Goal: Information Seeking & Learning: Learn about a topic

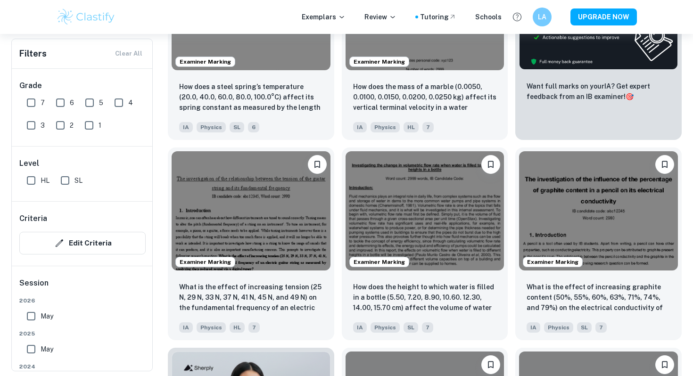
scroll to position [376, 0]
click at [376, 217] on img at bounding box center [425, 209] width 159 height 119
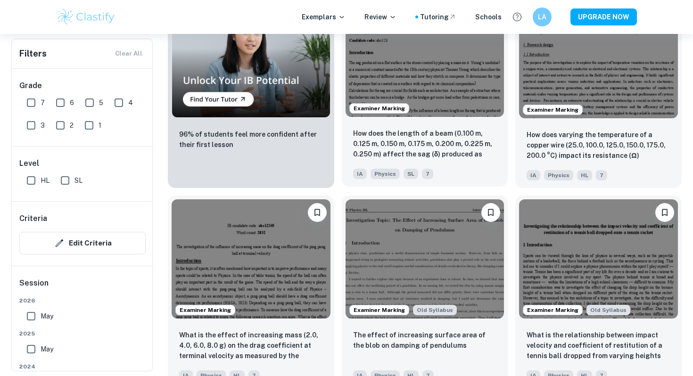
scroll to position [733, 0]
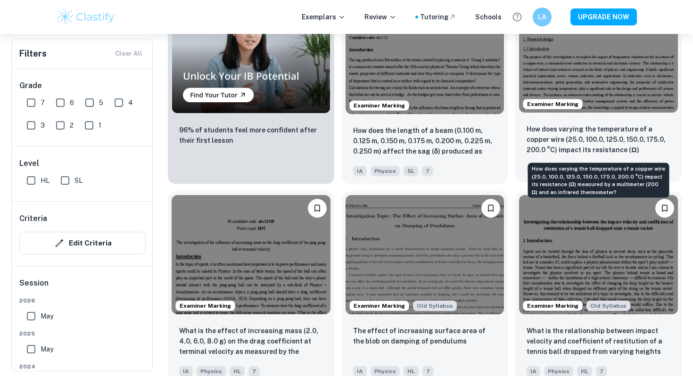
click at [570, 125] on p "How does varying the temperature of a copper wire (25.0, 100.0, 125.0, 150.0, 1…" at bounding box center [599, 140] width 144 height 32
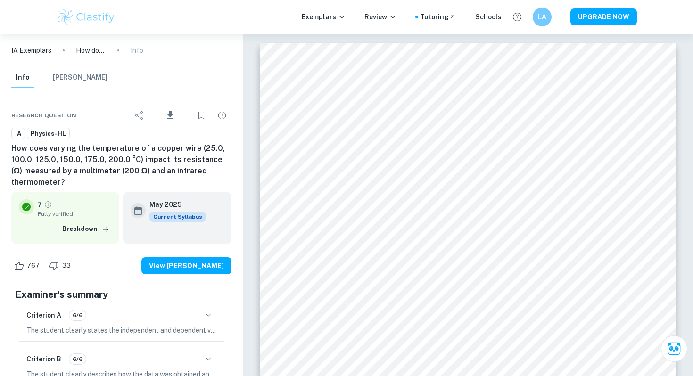
click at [102, 178] on h6 "How does varying the temperature of a copper wire (25.0, 100.0, 125.0, 150.0, 1…" at bounding box center [121, 165] width 220 height 45
click at [69, 181] on h6 "How does varying the temperature of a copper wire (25.0, 100.0, 125.0, 150.0, 1…" at bounding box center [121, 165] width 220 height 45
click at [79, 181] on h6 "How does varying the temperature of a copper wire (25.0, 100.0, 125.0, 150.0, 1…" at bounding box center [121, 165] width 220 height 45
click at [71, 185] on h6 "How does varying the temperature of a copper wire (25.0, 100.0, 125.0, 150.0, 1…" at bounding box center [121, 165] width 220 height 45
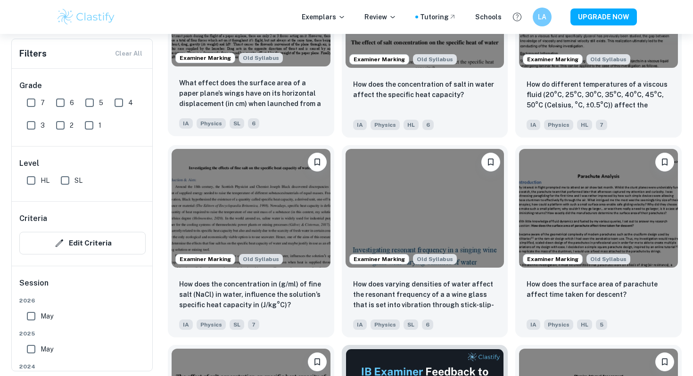
scroll to position [2183, 0]
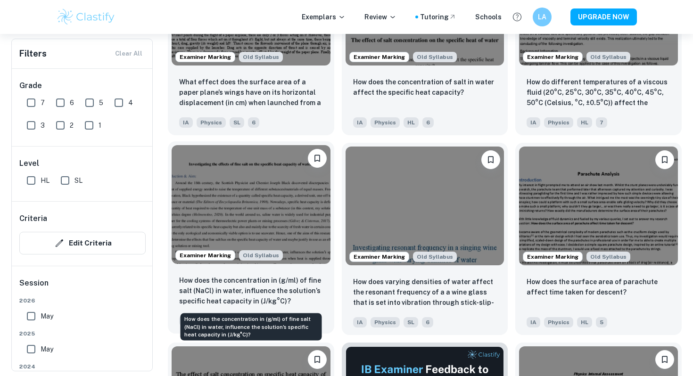
click at [224, 292] on p "How does the concentration in (g/ml) of fine salt (NaCl) in water, influence th…" at bounding box center [251, 291] width 144 height 31
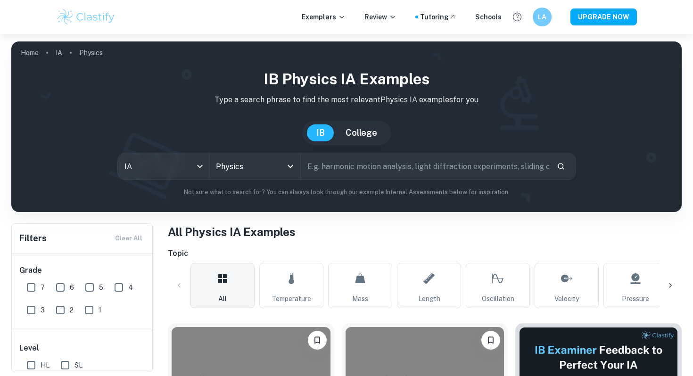
click at [334, 172] on input "text" at bounding box center [425, 166] width 249 height 26
type input "specific heat capcity"
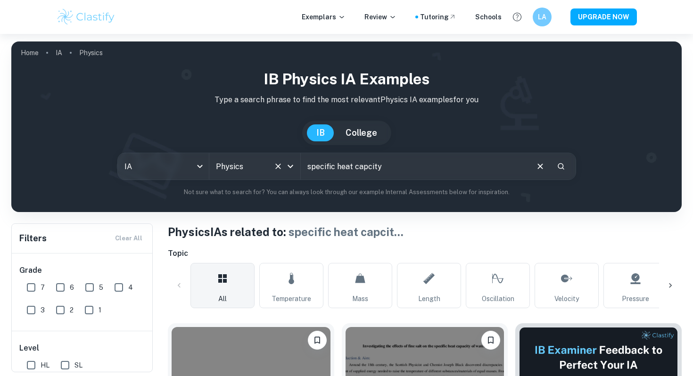
drag, startPoint x: 392, startPoint y: 166, endPoint x: 245, endPoint y: 167, distance: 147.7
click at [245, 168] on div "IA ia All Subjects Physics All Subjects specific heat capcity ​" at bounding box center [346, 166] width 459 height 27
click at [245, 167] on input "Physics" at bounding box center [242, 167] width 56 height 18
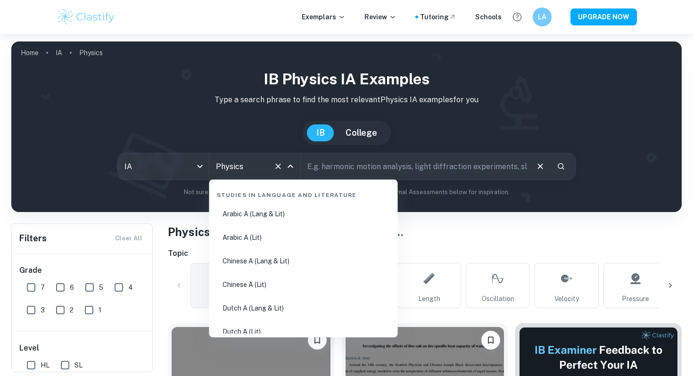
scroll to position [1454, 0]
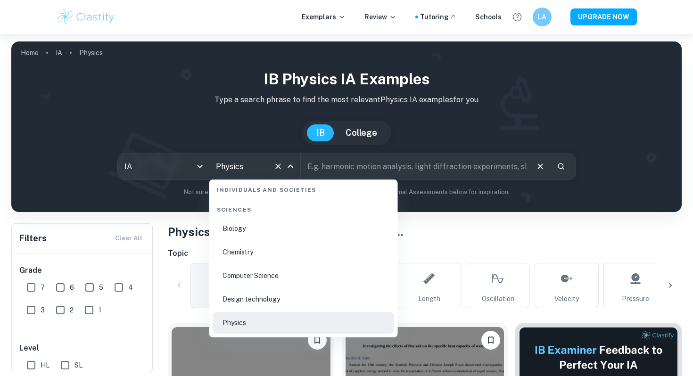
click at [356, 163] on input "text" at bounding box center [414, 166] width 227 height 26
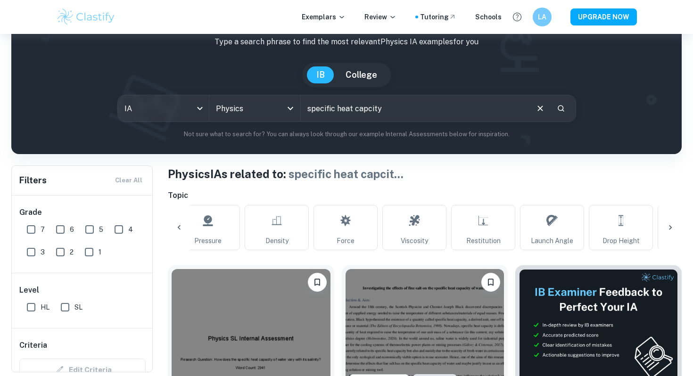
scroll to position [0, 483]
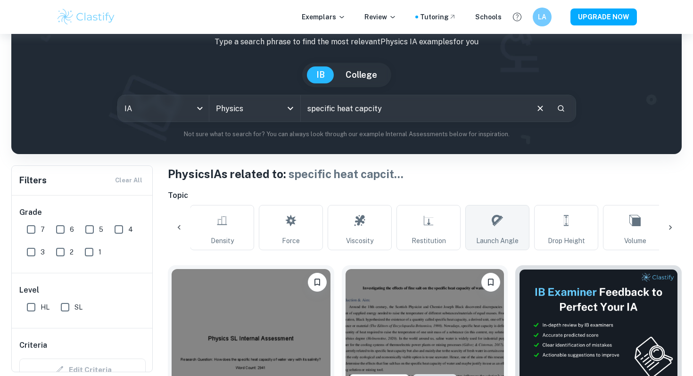
click at [508, 219] on link "Launch Angle" at bounding box center [498, 227] width 64 height 45
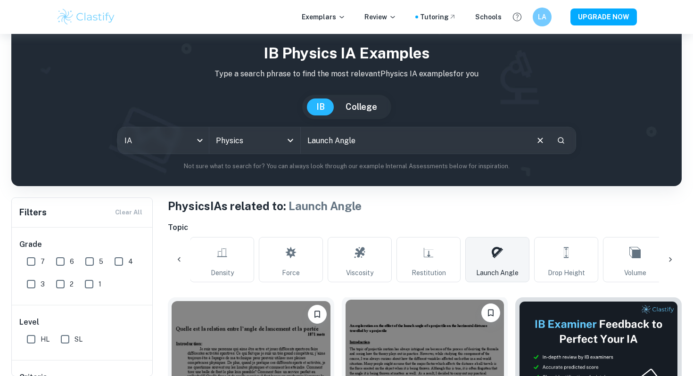
scroll to position [34, 0]
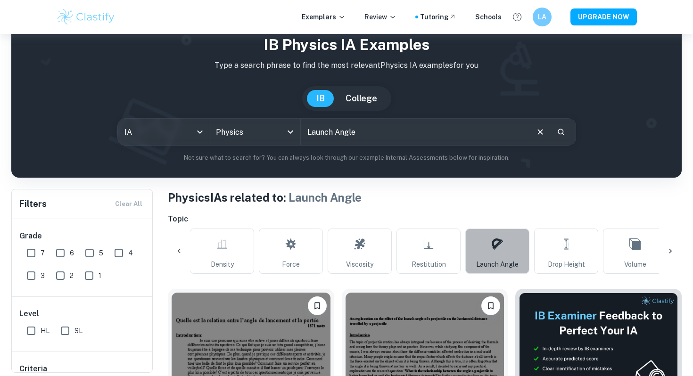
click at [508, 249] on link "Launch Angle" at bounding box center [498, 251] width 64 height 45
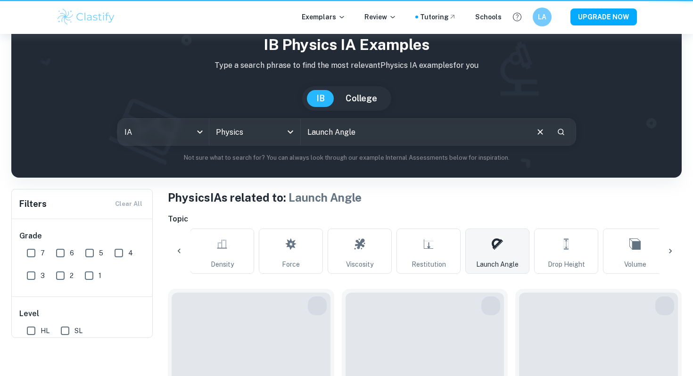
scroll to position [0, 0]
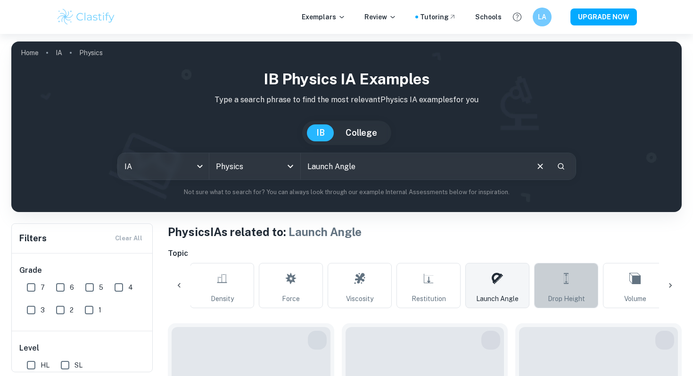
click at [564, 275] on icon at bounding box center [566, 278] width 11 height 23
type input "Drop Height"
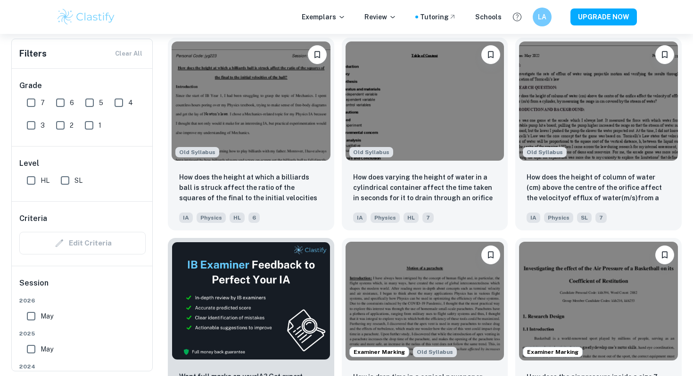
scroll to position [1287, 0]
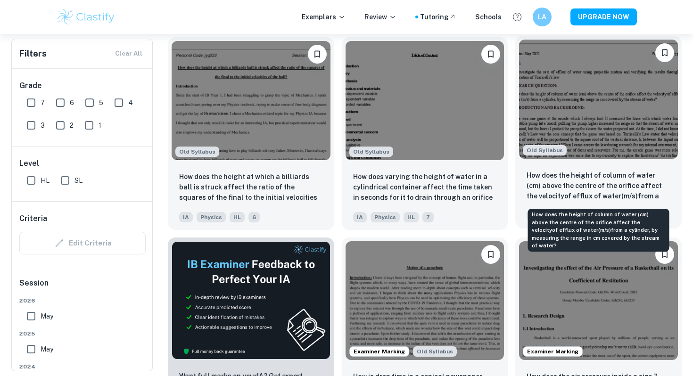
click at [541, 187] on p "How does the height of column of water (cm) above the centre of the orifice aff…" at bounding box center [599, 186] width 144 height 32
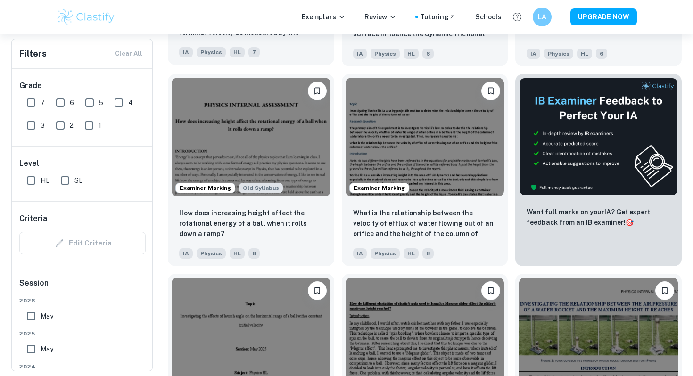
scroll to position [3455, 0]
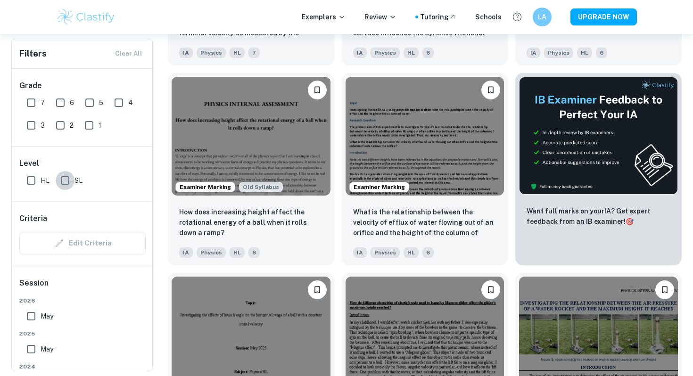
click at [67, 181] on input "SL" at bounding box center [65, 180] width 19 height 19
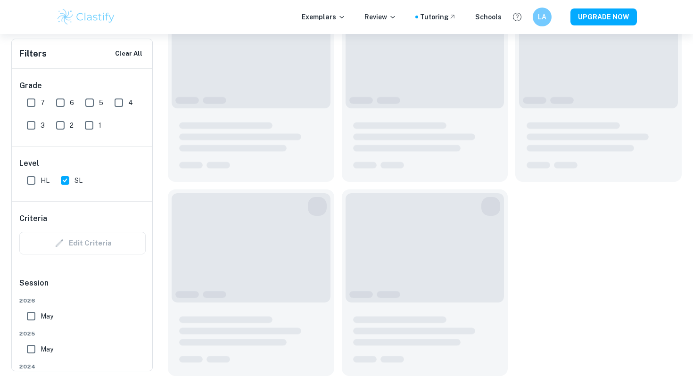
scroll to position [1323, 0]
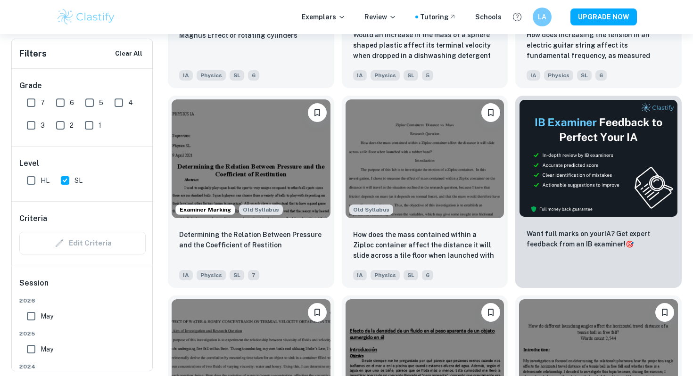
click at [68, 177] on input "SL" at bounding box center [65, 180] width 19 height 19
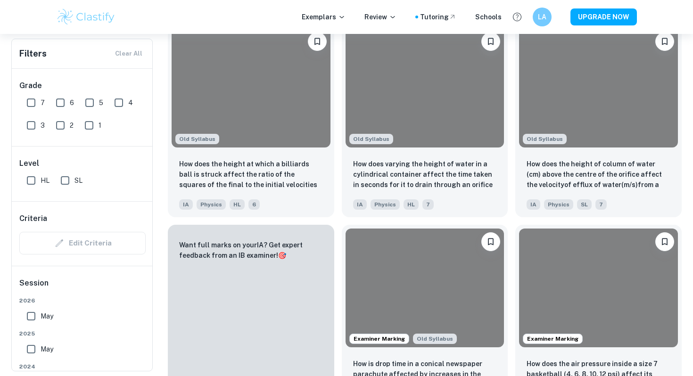
scroll to position [3432, 0]
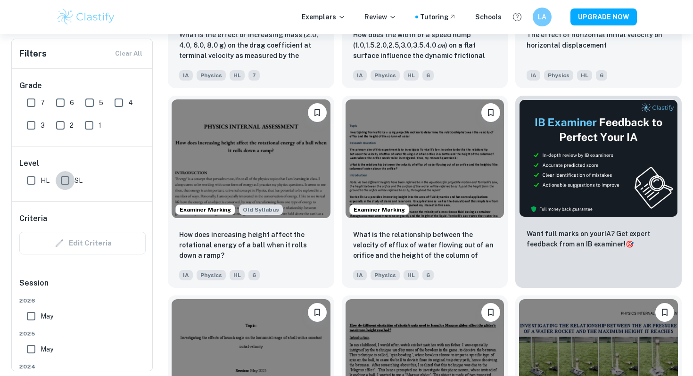
click at [68, 177] on input "SL" at bounding box center [65, 180] width 19 height 19
checkbox input "true"
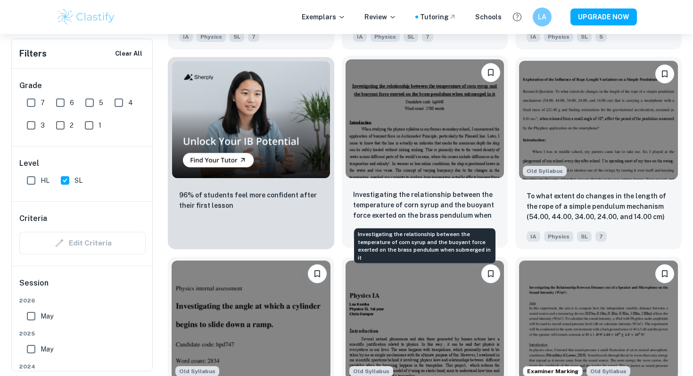
scroll to position [3897, 0]
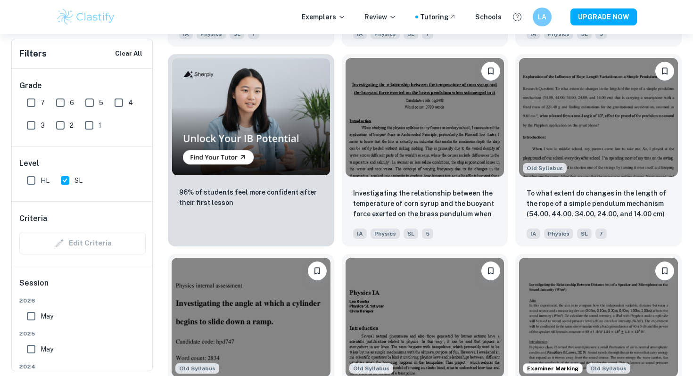
click at [28, 100] on input "7" at bounding box center [31, 102] width 19 height 19
checkbox input "true"
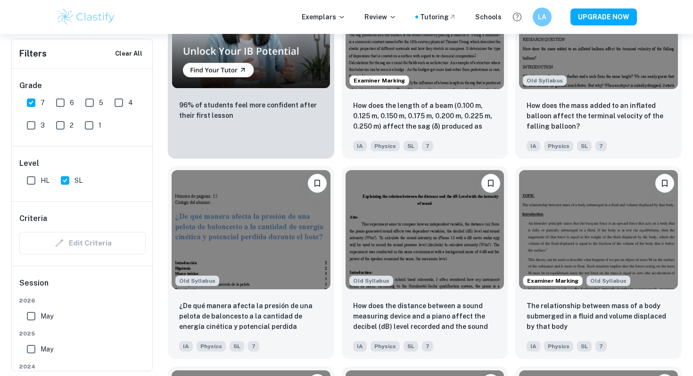
scroll to position [782, 0]
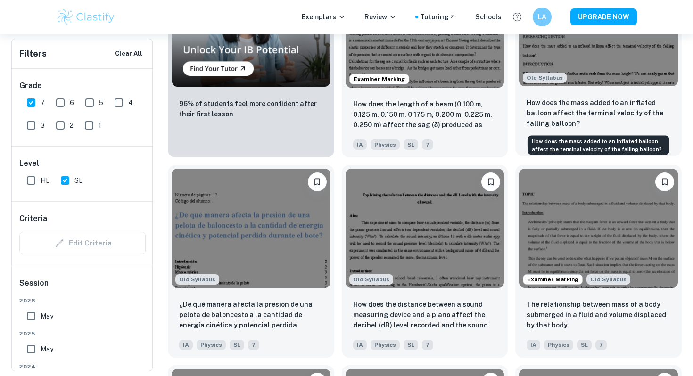
click at [608, 113] on p "How does the mass added to an inflated balloon affect the terminal velocity of …" at bounding box center [599, 113] width 144 height 31
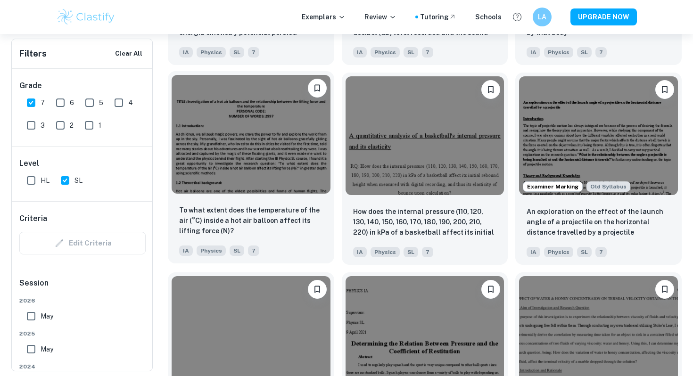
scroll to position [1084, 0]
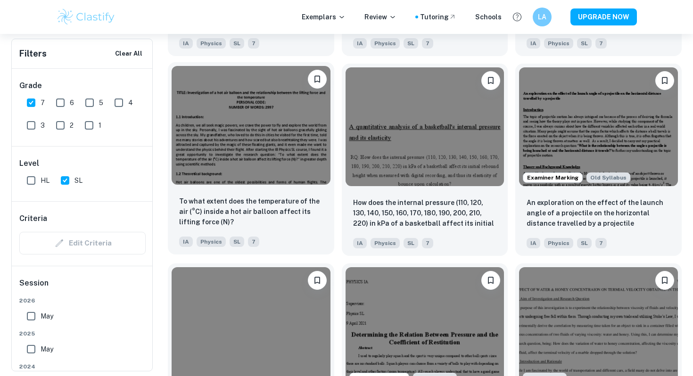
click at [279, 265] on div at bounding box center [251, 327] width 167 height 126
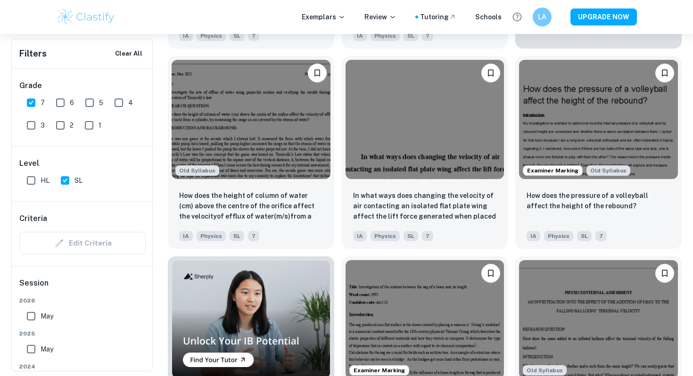
scroll to position [454, 0]
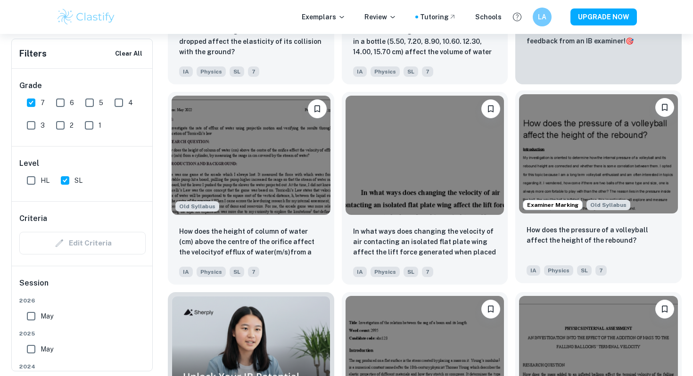
click at [624, 173] on img at bounding box center [598, 153] width 159 height 119
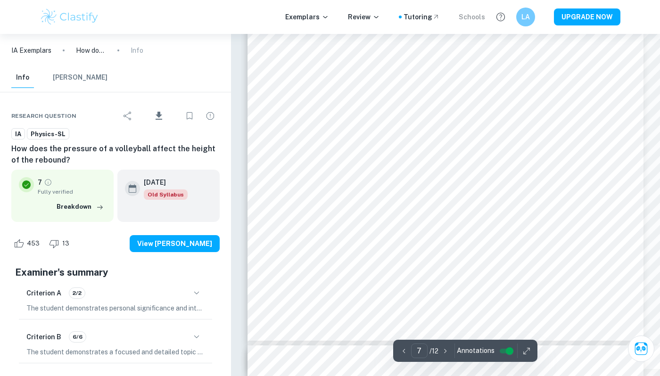
scroll to position [3820, 0]
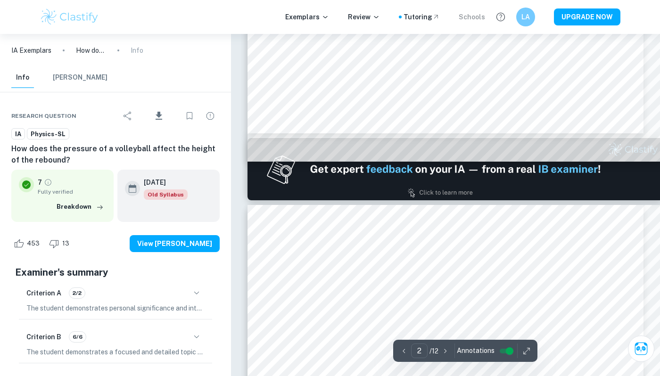
type input "1"
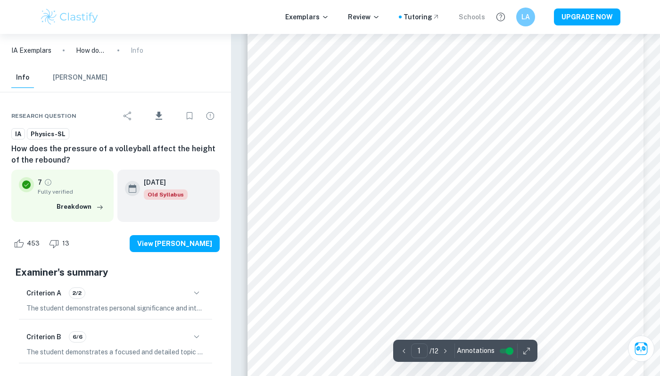
scroll to position [0, 0]
